Goal: Complete application form: Complete application form

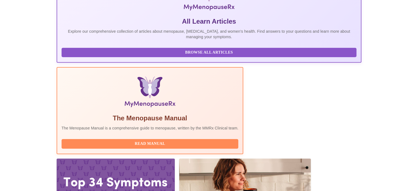
scroll to position [109, 0]
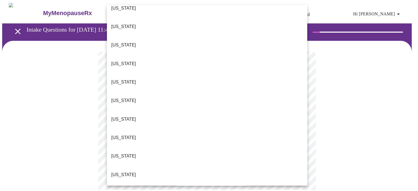
scroll to position [234, 0]
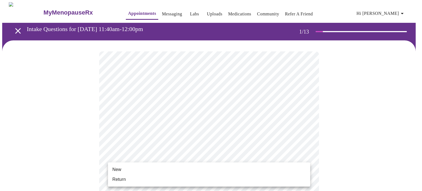
click at [255, 173] on li "New" at bounding box center [209, 170] width 202 height 10
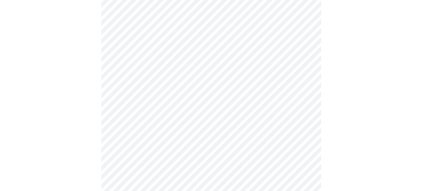
scroll to position [302, 0]
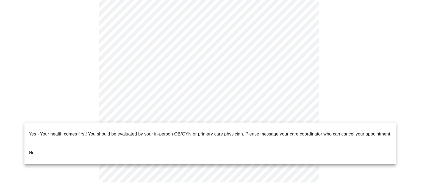
click at [124, 145] on li "No" at bounding box center [209, 152] width 371 height 19
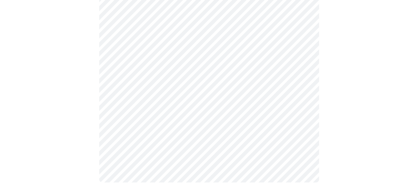
scroll to position [0, 0]
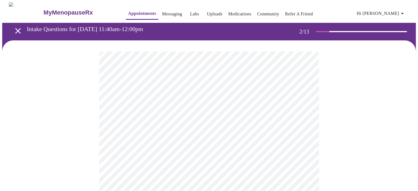
click at [304, 113] on body "MyMenopauseRx Appointments Messaging Labs Uploads Medications Community Refer a…" at bounding box center [208, 167] width 413 height 330
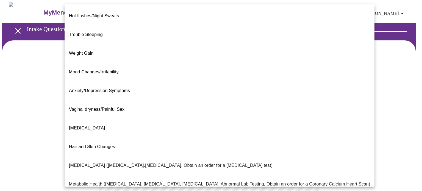
click at [116, 81] on li "Anxiety/Depression Symptoms" at bounding box center [220, 90] width 310 height 19
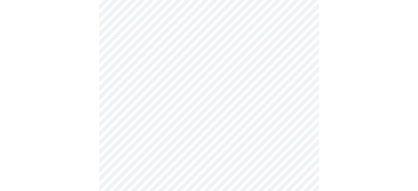
scroll to position [65, 0]
click at [309, 103] on body "MyMenopauseRx Appointments Messaging Labs Uploads Medications Community Refer a…" at bounding box center [208, 100] width 413 height 327
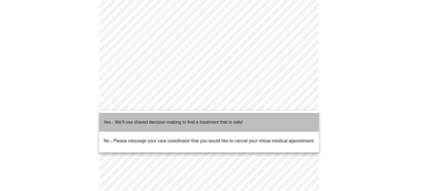
click at [230, 121] on p "Yes - We'll use shared decision making to find a treatment that is safe!" at bounding box center [173, 122] width 139 height 7
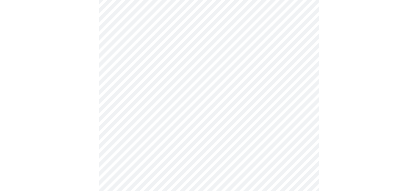
scroll to position [0, 0]
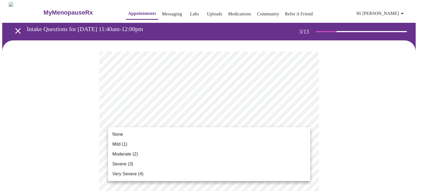
click at [269, 176] on li "Very Severe (4)" at bounding box center [209, 174] width 202 height 10
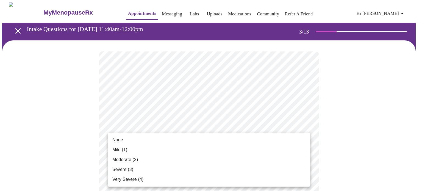
click at [264, 167] on li "Severe (3)" at bounding box center [209, 170] width 202 height 10
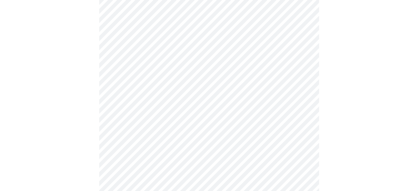
scroll to position [126, 0]
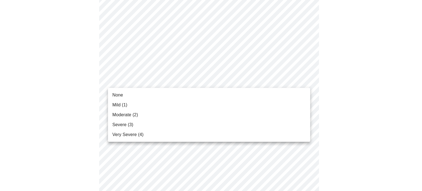
click at [270, 138] on li "Very Severe (4)" at bounding box center [209, 135] width 202 height 10
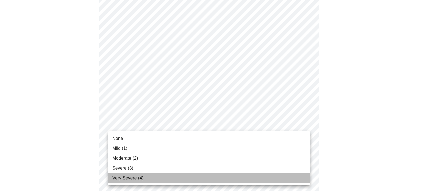
click at [273, 179] on li "Very Severe (4)" at bounding box center [209, 178] width 202 height 10
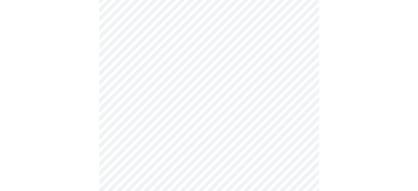
scroll to position [223, 0]
click at [304, 64] on body "MyMenopauseRx Appointments Messaging Labs Uploads Medications Community Refer a…" at bounding box center [208, 130] width 413 height 700
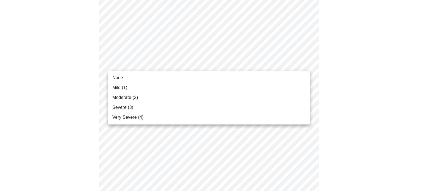
click at [270, 119] on li "Very Severe (4)" at bounding box center [209, 117] width 202 height 10
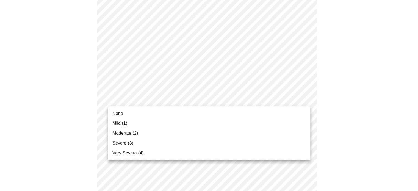
click at [304, 98] on body "MyMenopauseRx Appointments Messaging Labs Uploads Medications Community Refer a…" at bounding box center [208, 126] width 413 height 692
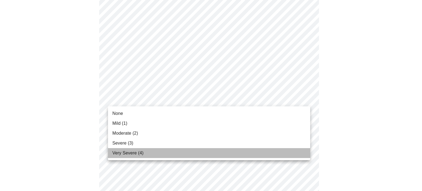
click at [270, 155] on li "Very Severe (4)" at bounding box center [209, 153] width 202 height 10
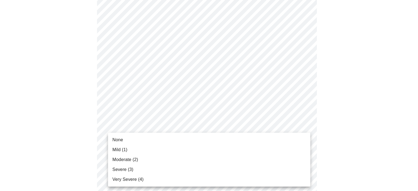
click at [304, 143] on body "MyMenopauseRx Appointments Messaging Labs Uploads Medications Community Refer a…" at bounding box center [208, 122] width 413 height 684
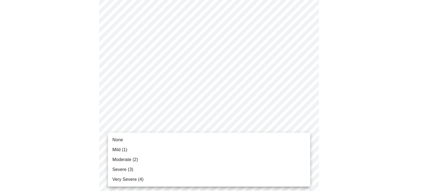
click at [268, 171] on li "Severe (3)" at bounding box center [209, 170] width 202 height 10
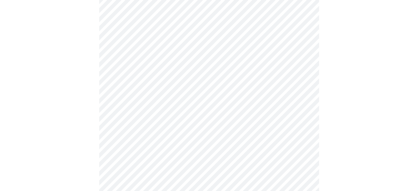
scroll to position [338, 0]
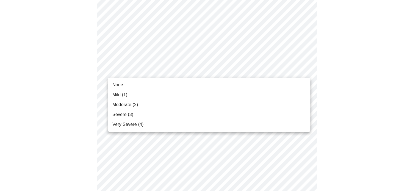
click at [308, 70] on body "MyMenopauseRx Appointments Messaging Labs Uploads Medications Community Refer a…" at bounding box center [208, 3] width 413 height 677
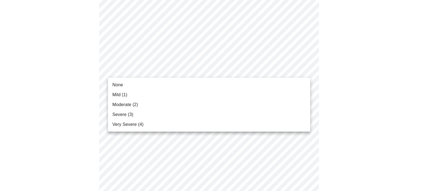
click at [270, 124] on li "Very Severe (4)" at bounding box center [209, 125] width 202 height 10
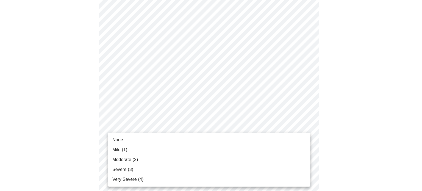
click at [243, 170] on li "Severe (3)" at bounding box center [209, 170] width 202 height 10
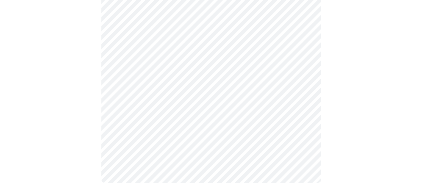
scroll to position [470, 0]
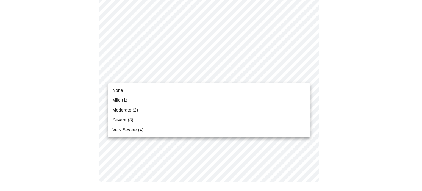
click at [255, 120] on li "Severe (3)" at bounding box center [209, 120] width 202 height 10
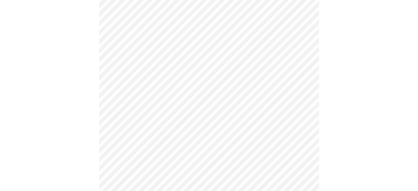
scroll to position [395, 0]
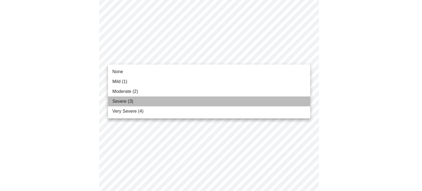
click at [261, 99] on li "Severe (3)" at bounding box center [209, 101] width 202 height 10
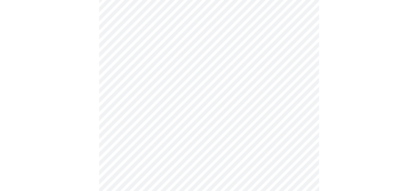
scroll to position [254, 0]
click at [302, 59] on body "MyMenopauseRx Appointments Messaging Labs Uploads Medications Community Refer a…" at bounding box center [208, 8] width 413 height 520
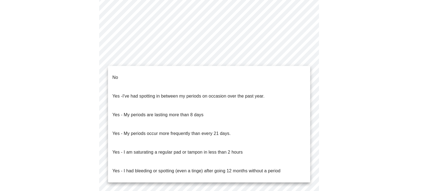
click at [260, 74] on li "No" at bounding box center [209, 77] width 202 height 19
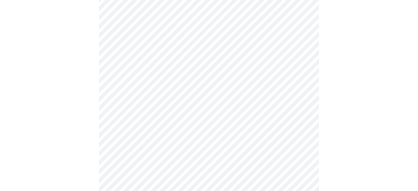
click at [305, 99] on body "MyMenopauseRx Appointments Messaging Labs Uploads Medications Community Refer a…" at bounding box center [208, 6] width 413 height 516
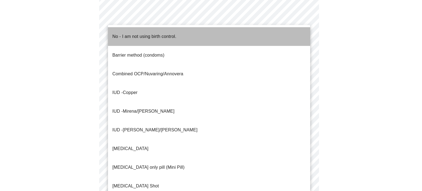
click at [261, 34] on li "No - I am not using birth control." at bounding box center [209, 36] width 202 height 19
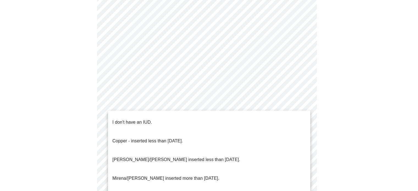
click at [306, 139] on body "MyMenopauseRx Appointments Messaging Labs Uploads Medications Community Refer a…" at bounding box center [208, 4] width 413 height 513
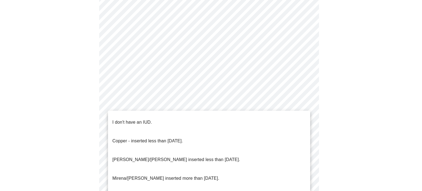
click at [283, 121] on li "I don't have an IUD." at bounding box center [209, 122] width 202 height 19
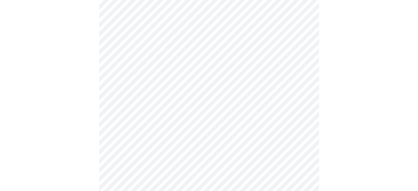
scroll to position [302, 0]
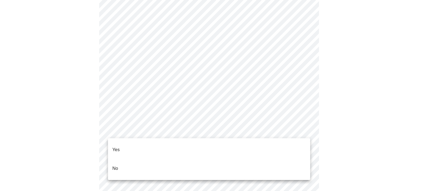
click at [291, 160] on li "No" at bounding box center [209, 168] width 202 height 19
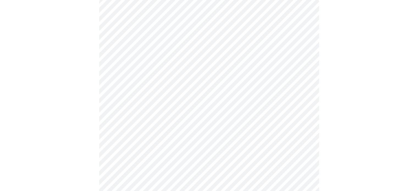
scroll to position [59, 0]
click at [307, 83] on body "MyMenopauseRx Appointments Messaging Labs Uploads Medications Community Refer a…" at bounding box center [208, 140] width 413 height 394
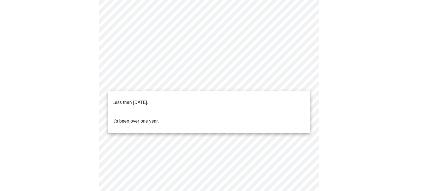
click at [290, 98] on li "Less than [DATE]." at bounding box center [209, 102] width 202 height 19
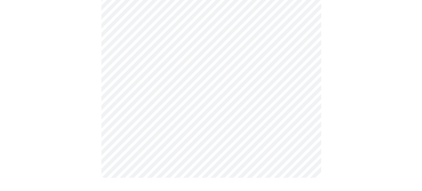
scroll to position [0, 0]
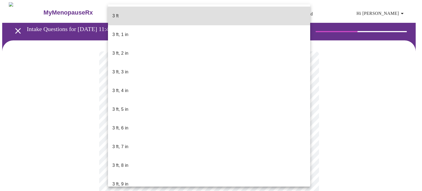
click at [201, 159] on body "MyMenopauseRx Appointments Messaging Labs Uploads Medications Community Refer a…" at bounding box center [211, 148] width 418 height 293
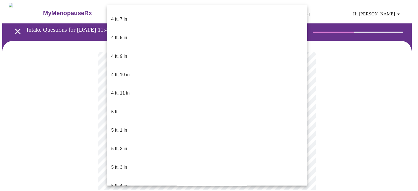
scroll to position [355, 0]
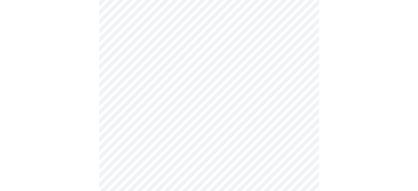
scroll to position [1418, 0]
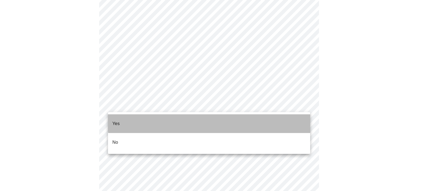
click at [273, 118] on li "Yes" at bounding box center [209, 123] width 202 height 19
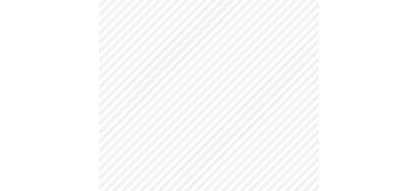
scroll to position [321, 0]
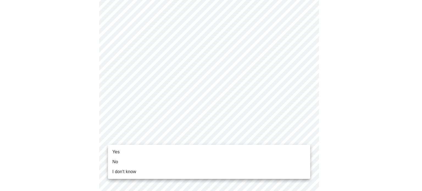
click at [276, 165] on li "No" at bounding box center [209, 162] width 202 height 10
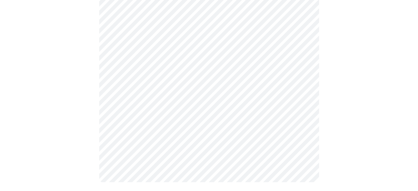
scroll to position [0, 0]
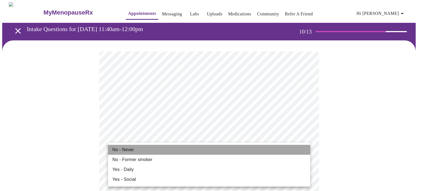
click at [275, 153] on li "No - Never" at bounding box center [209, 150] width 202 height 10
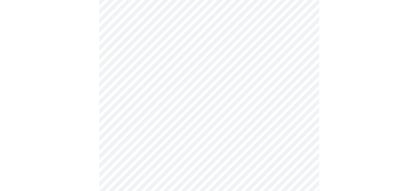
scroll to position [471, 0]
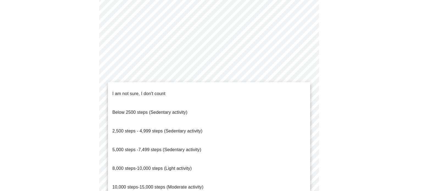
click at [223, 123] on li "2,500 steps - 4,999 steps (Sedentary activity)" at bounding box center [209, 131] width 202 height 19
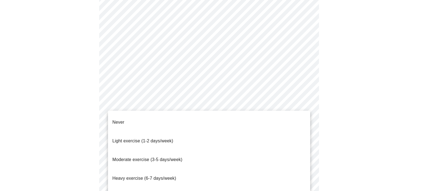
click at [279, 136] on li "Light exercise (1-2 days/week)" at bounding box center [209, 141] width 202 height 19
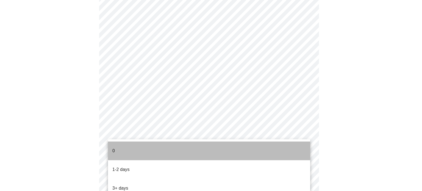
click at [284, 145] on li "0" at bounding box center [209, 150] width 202 height 19
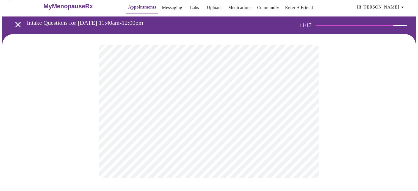
scroll to position [0, 0]
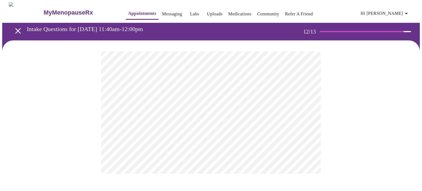
click at [308, 112] on body "MyMenopauseRx Appointments Messaging Labs Uploads Medications Community Refer a…" at bounding box center [211, 93] width 418 height 182
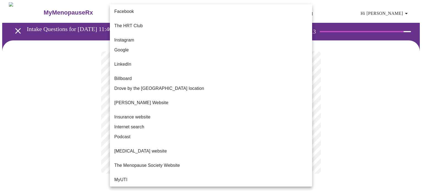
click at [199, 45] on li "Google" at bounding box center [211, 50] width 202 height 10
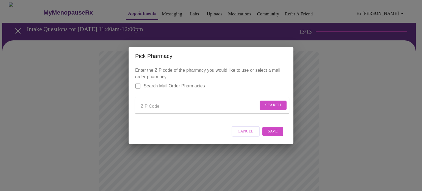
click at [138, 82] on input "Search Mail Order Pharmacies" at bounding box center [138, 86] width 12 height 12
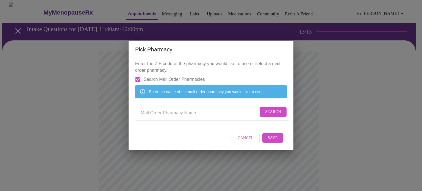
click at [138, 74] on input "Search Mail Order Pharmacies" at bounding box center [138, 80] width 12 height 12
checkbox input "false"
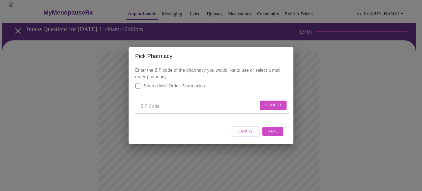
click at [159, 102] on input "Send a message to your care team" at bounding box center [200, 106] width 118 height 9
type input "63052"
click at [268, 104] on span "Search" at bounding box center [273, 105] width 16 height 7
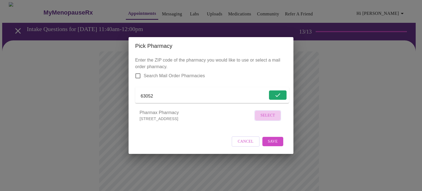
click at [271, 119] on span "Select" at bounding box center [267, 115] width 15 height 7
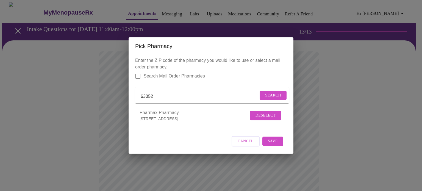
click at [273, 144] on span "Save" at bounding box center [273, 141] width 10 height 7
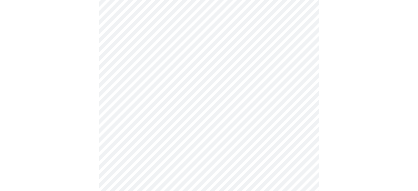
scroll to position [221, 0]
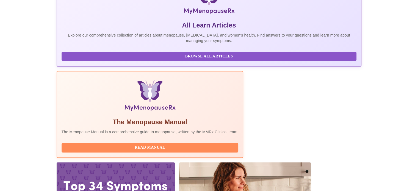
scroll to position [109, 0]
